Goal: Transaction & Acquisition: Purchase product/service

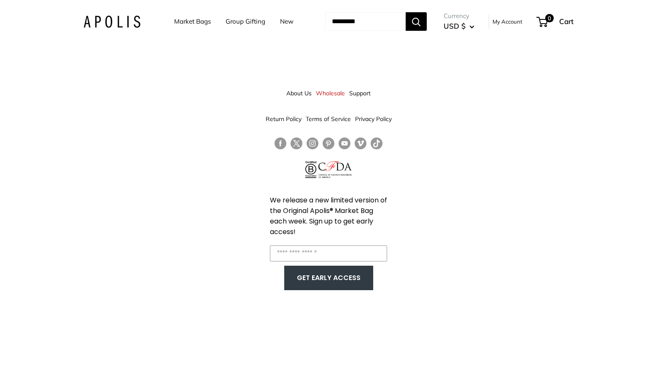
click at [178, 21] on link "Market Bags" at bounding box center [192, 22] width 37 height 12
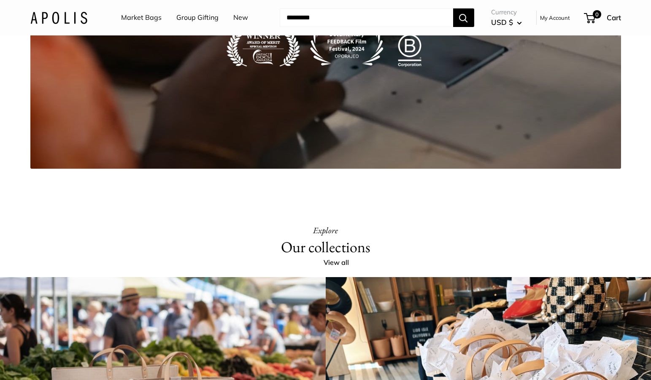
scroll to position [1960, 0]
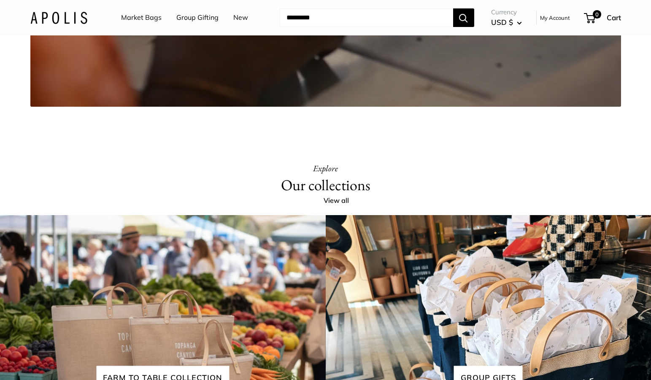
click at [127, 19] on link "Market Bags" at bounding box center [141, 17] width 40 height 13
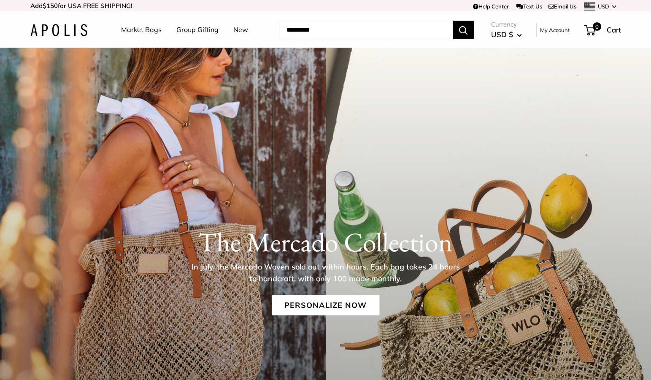
click at [191, 31] on link "Group Gifting" at bounding box center [197, 30] width 42 height 13
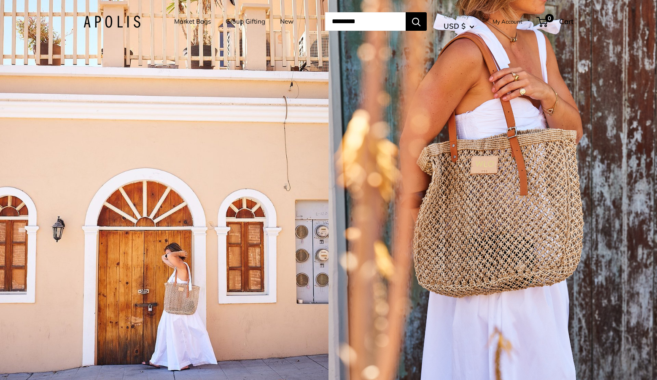
click at [191, 21] on link "Market Bags" at bounding box center [192, 22] width 37 height 12
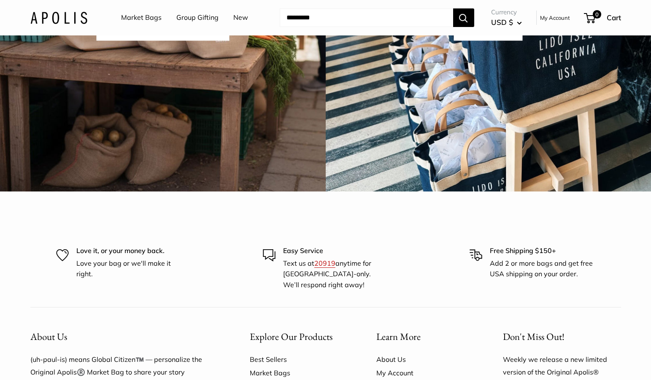
scroll to position [2393, 0]
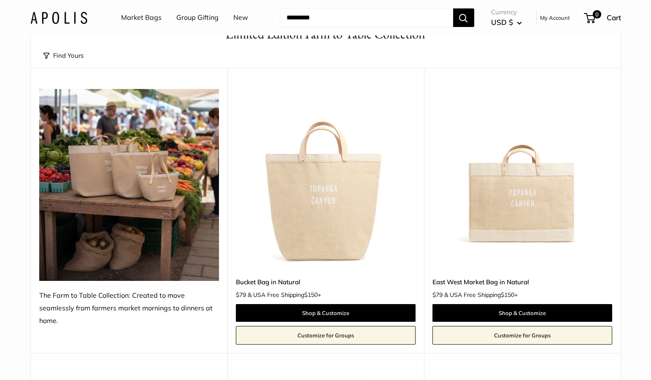
scroll to position [54, 0]
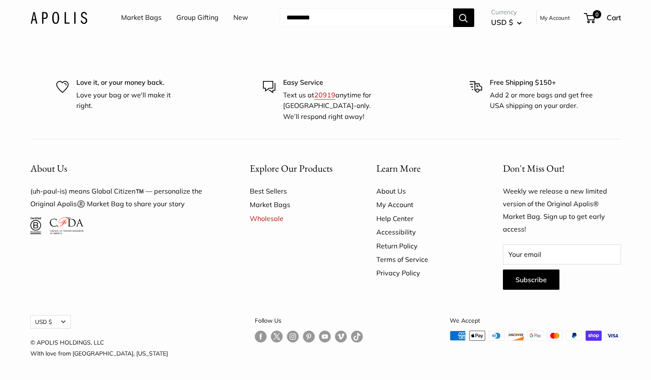
scroll to position [2426, 0]
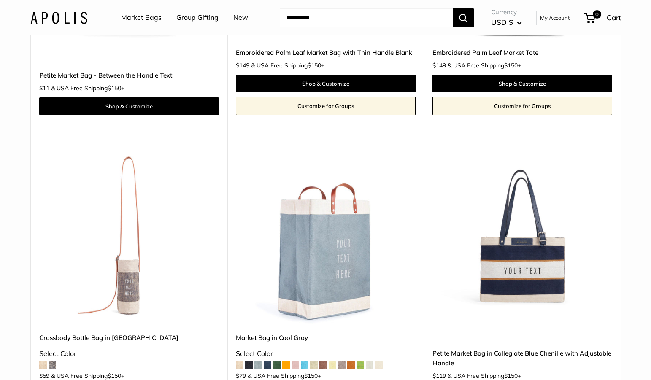
scroll to position [1687, 0]
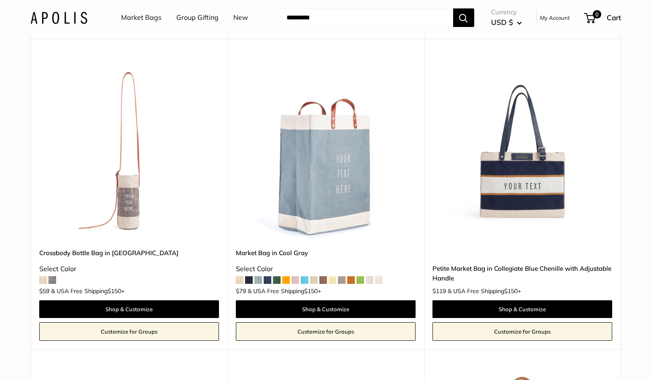
click at [268, 276] on span at bounding box center [268, 280] width 8 height 8
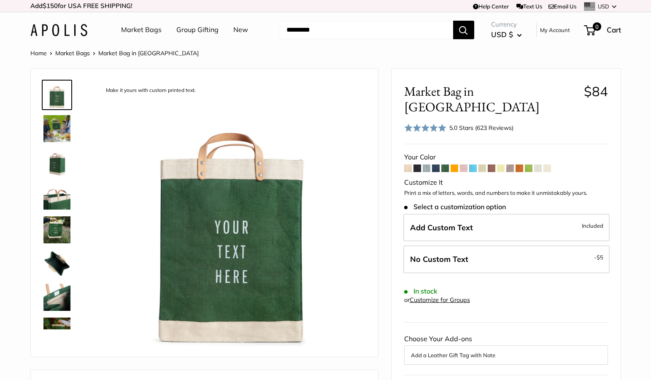
click at [408, 164] on span at bounding box center [408, 168] width 8 height 8
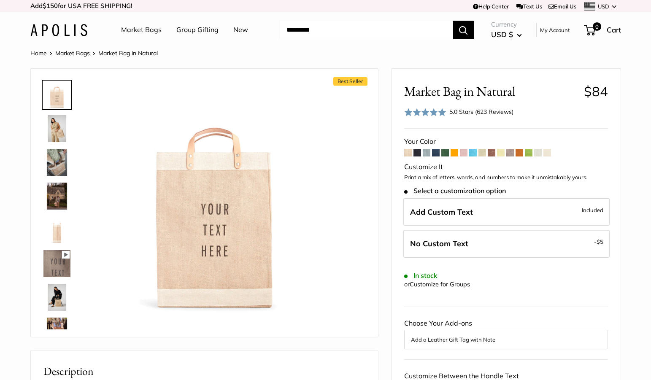
click at [426, 151] on span at bounding box center [427, 153] width 8 height 8
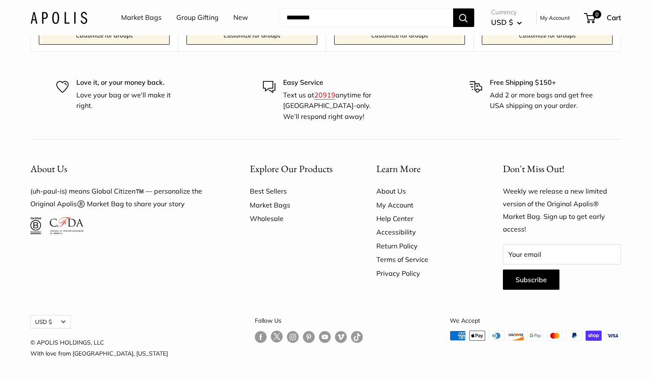
scroll to position [2456, 0]
click at [266, 221] on link "Wholesale" at bounding box center [298, 218] width 97 height 13
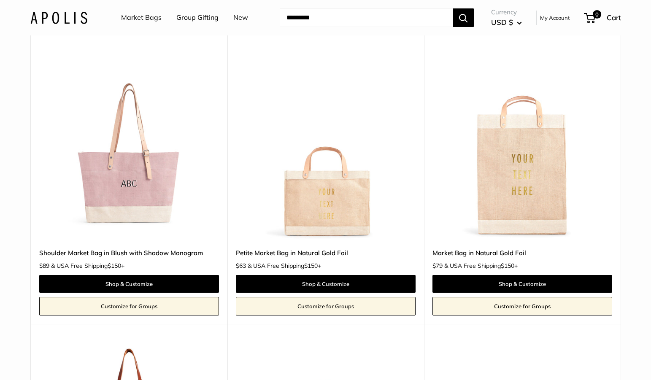
scroll to position [555, 0]
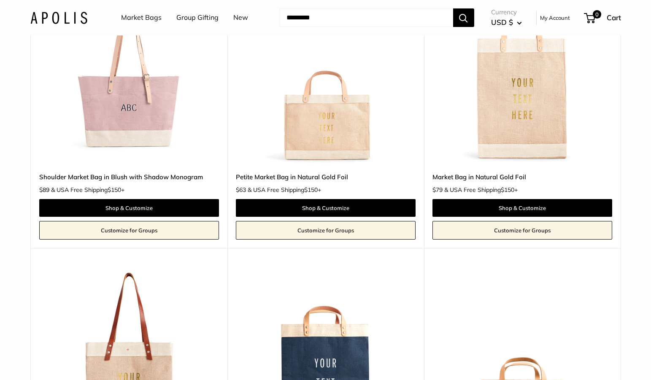
click at [0, 0] on img at bounding box center [0, 0] width 0 height 0
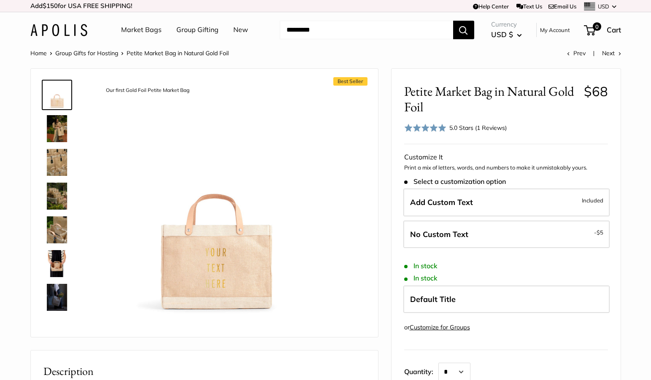
click at [56, 130] on img at bounding box center [56, 128] width 27 height 27
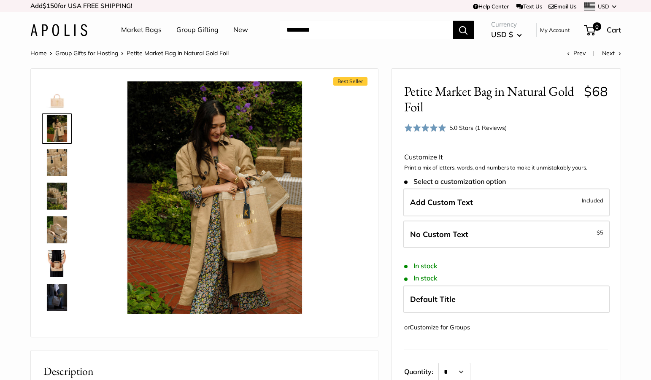
click at [59, 160] on img at bounding box center [56, 162] width 27 height 27
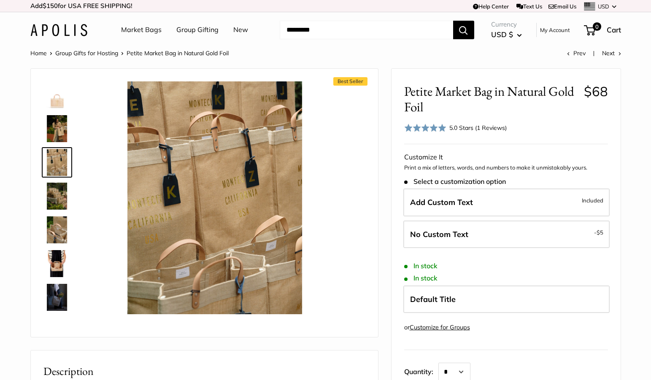
click at [59, 197] on img at bounding box center [56, 196] width 27 height 27
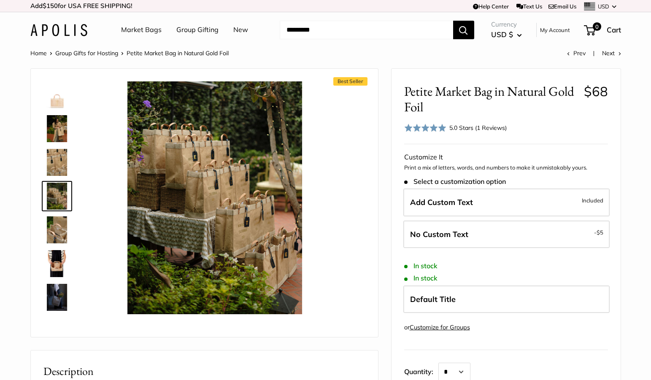
click at [59, 232] on img at bounding box center [56, 229] width 27 height 27
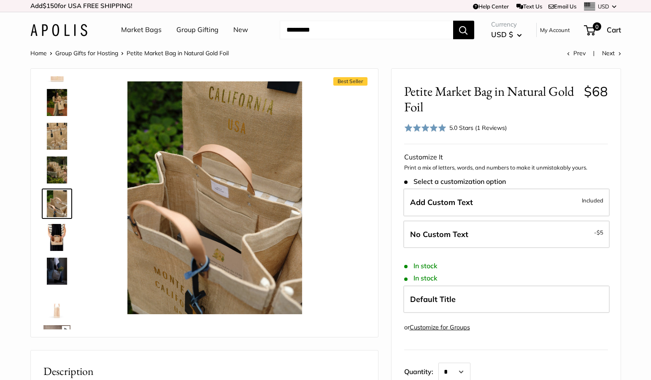
click at [59, 262] on img at bounding box center [56, 271] width 27 height 27
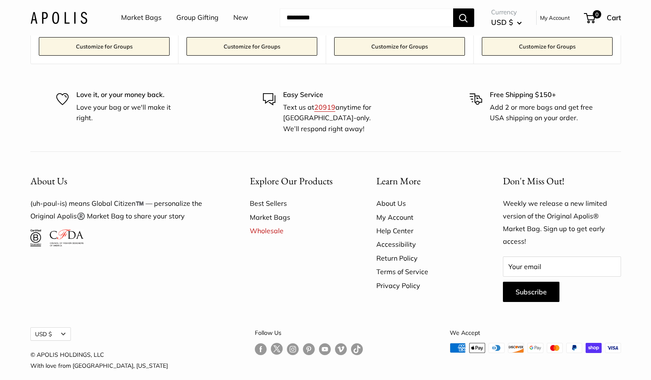
scroll to position [1815, 0]
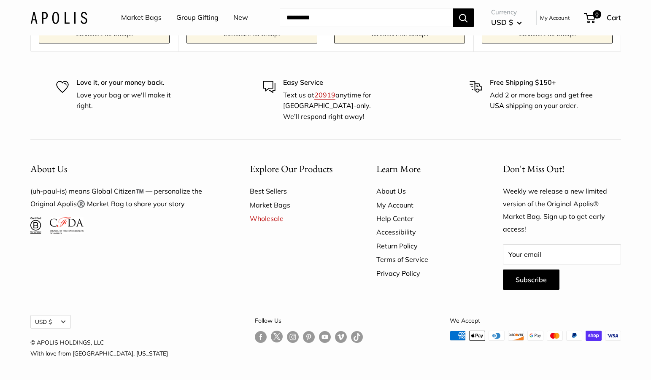
click at [287, 336] on link "Follow us on Instagram" at bounding box center [293, 337] width 12 height 12
